Goal: Book appointment/travel/reservation

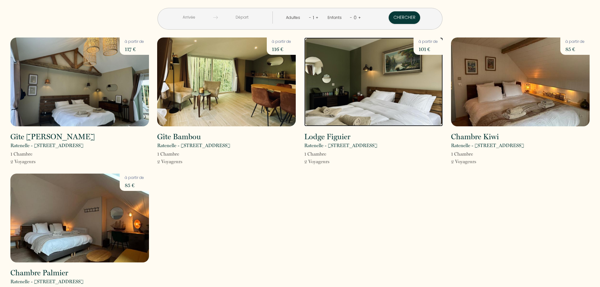
click at [401, 87] on img at bounding box center [373, 81] width 138 height 89
click at [213, 17] on input "text" at bounding box center [189, 17] width 48 height 12
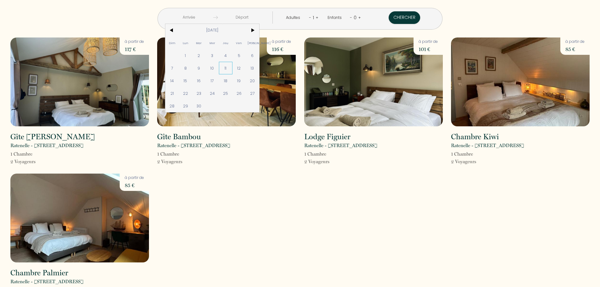
click at [232, 70] on span "11" at bounding box center [226, 68] width 14 height 13
type input "Jeu 11 Sep 2025"
type input "Ven 12 Sep 2025"
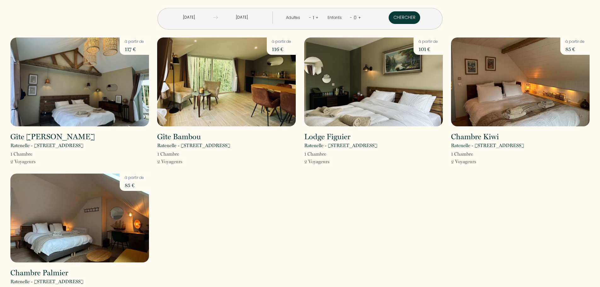
click at [388, 19] on button "Chercher" at bounding box center [403, 17] width 31 height 13
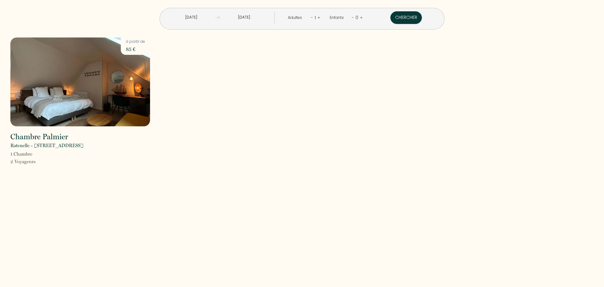
click at [318, 15] on link "+" at bounding box center [319, 17] width 3 height 6
click at [391, 17] on button "Chercher" at bounding box center [406, 17] width 31 height 13
click at [318, 17] on link "+" at bounding box center [319, 17] width 3 height 6
click at [306, 17] on div "Adultes - 3 +" at bounding box center [304, 17] width 42 height 13
click at [310, 17] on link "-" at bounding box center [311, 17] width 2 height 6
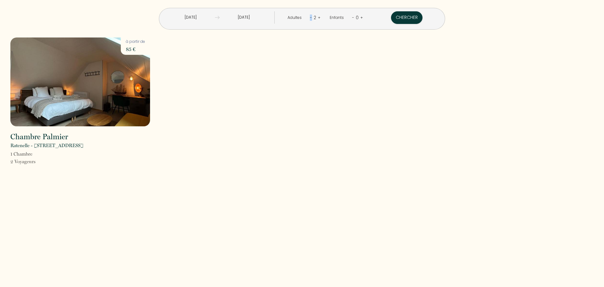
click at [310, 17] on link "-" at bounding box center [311, 17] width 2 height 6
click at [391, 20] on button "Chercher" at bounding box center [406, 17] width 31 height 13
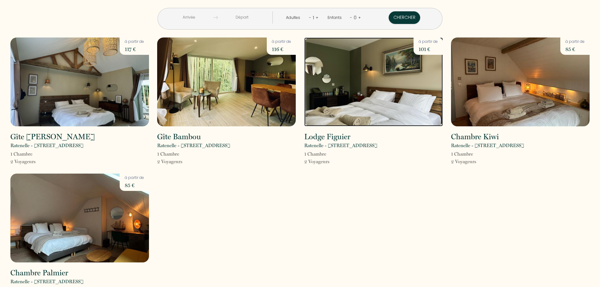
click at [372, 100] on img at bounding box center [373, 81] width 138 height 89
